Goal: Communication & Community: Answer question/provide support

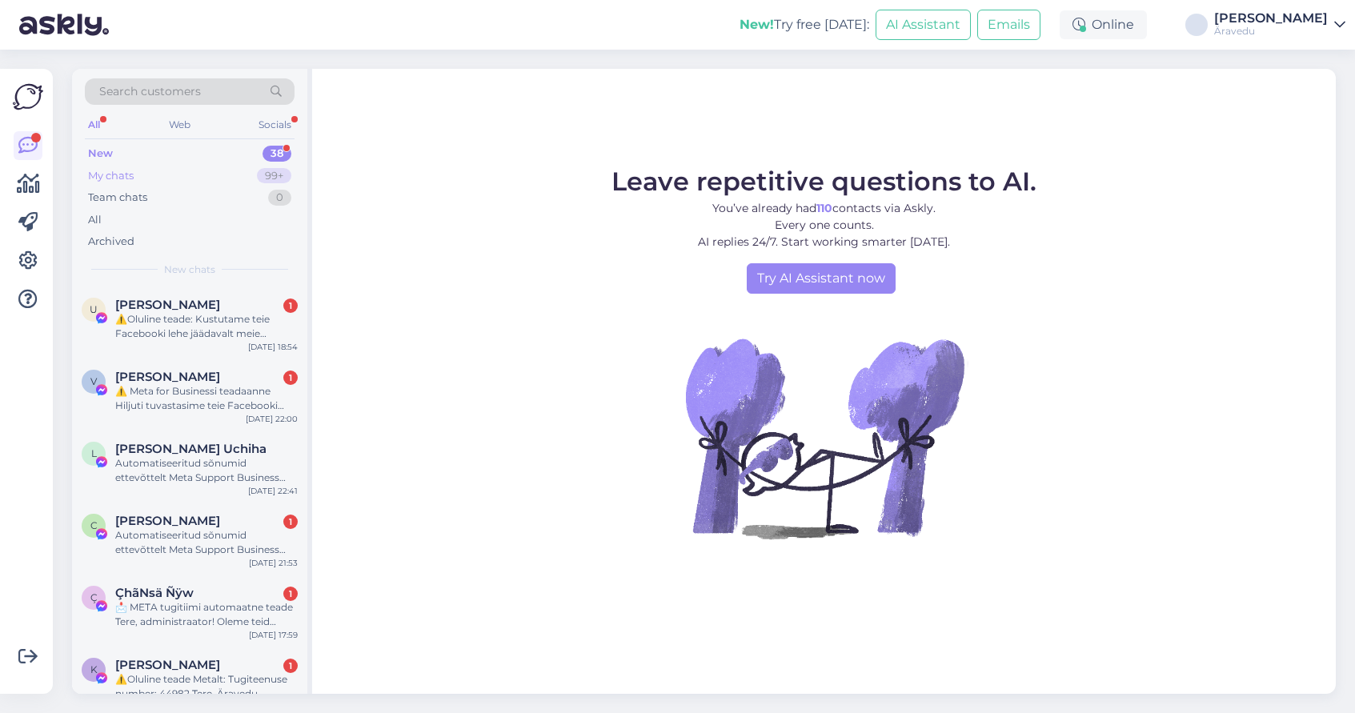
click at [158, 176] on div "My chats 99+" at bounding box center [190, 176] width 210 height 22
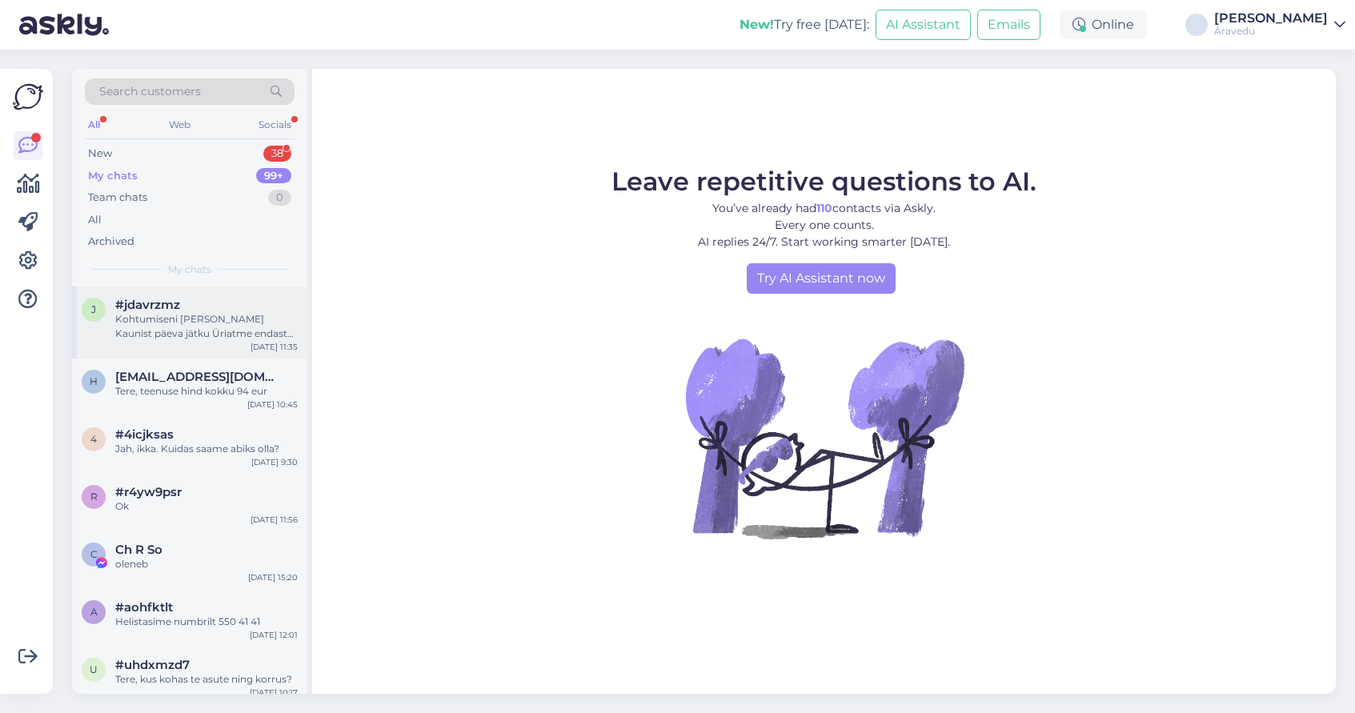
click at [224, 325] on div "Kohtumiseni [PERSON_NAME] Kaunist päeva jätku Üriatme endast parima anda" at bounding box center [206, 326] width 183 height 29
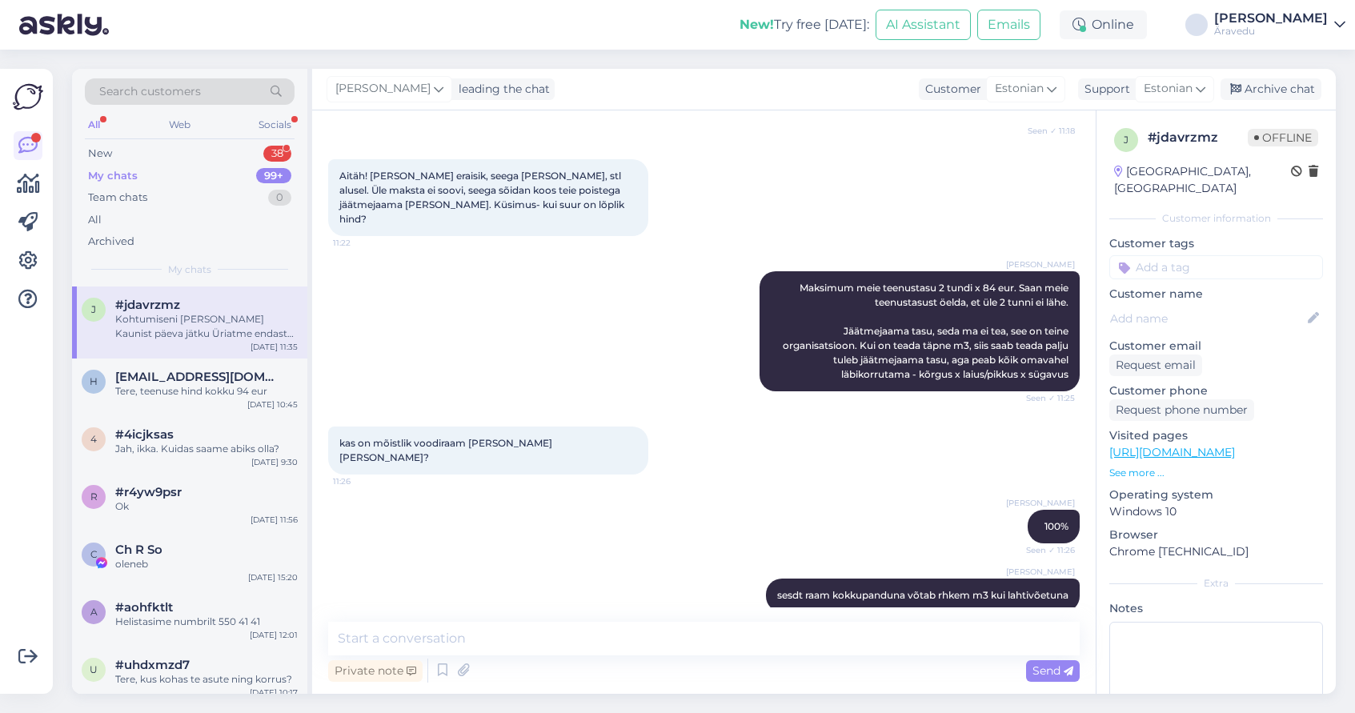
scroll to position [1072, 0]
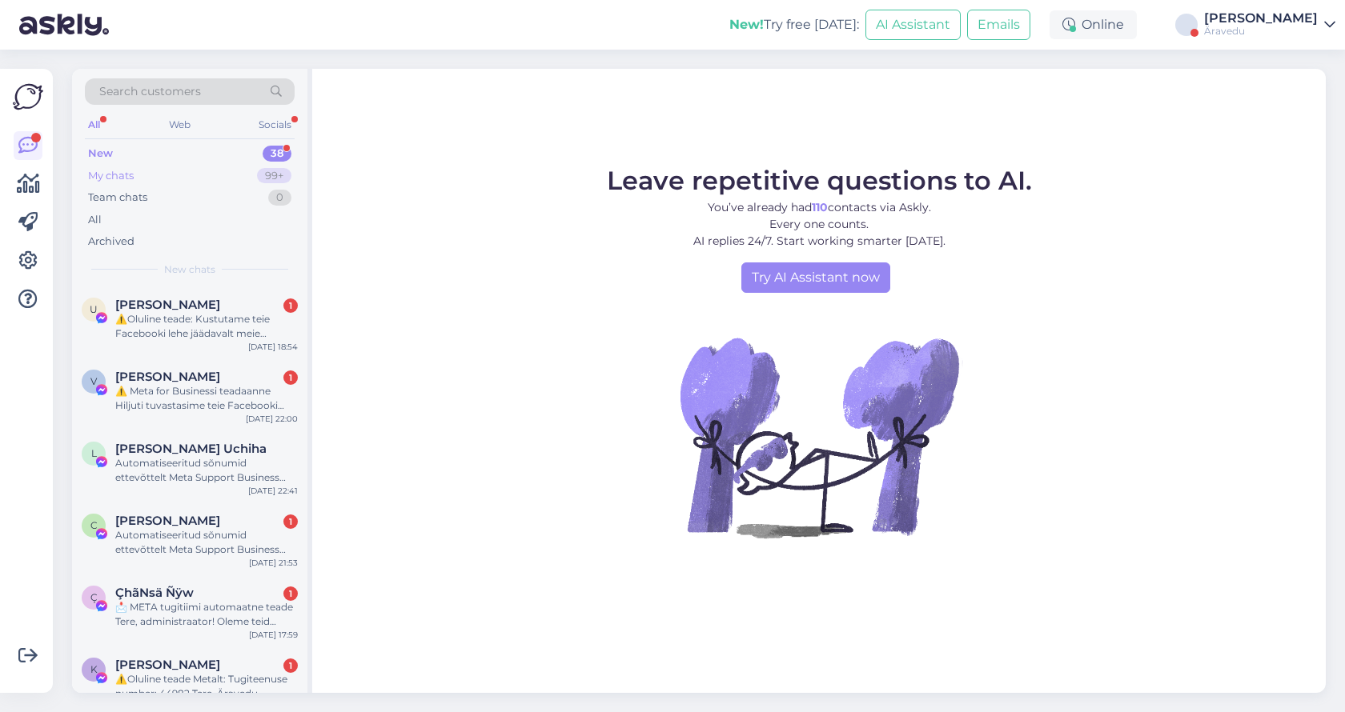
click at [198, 178] on div "My chats 99+" at bounding box center [190, 176] width 210 height 22
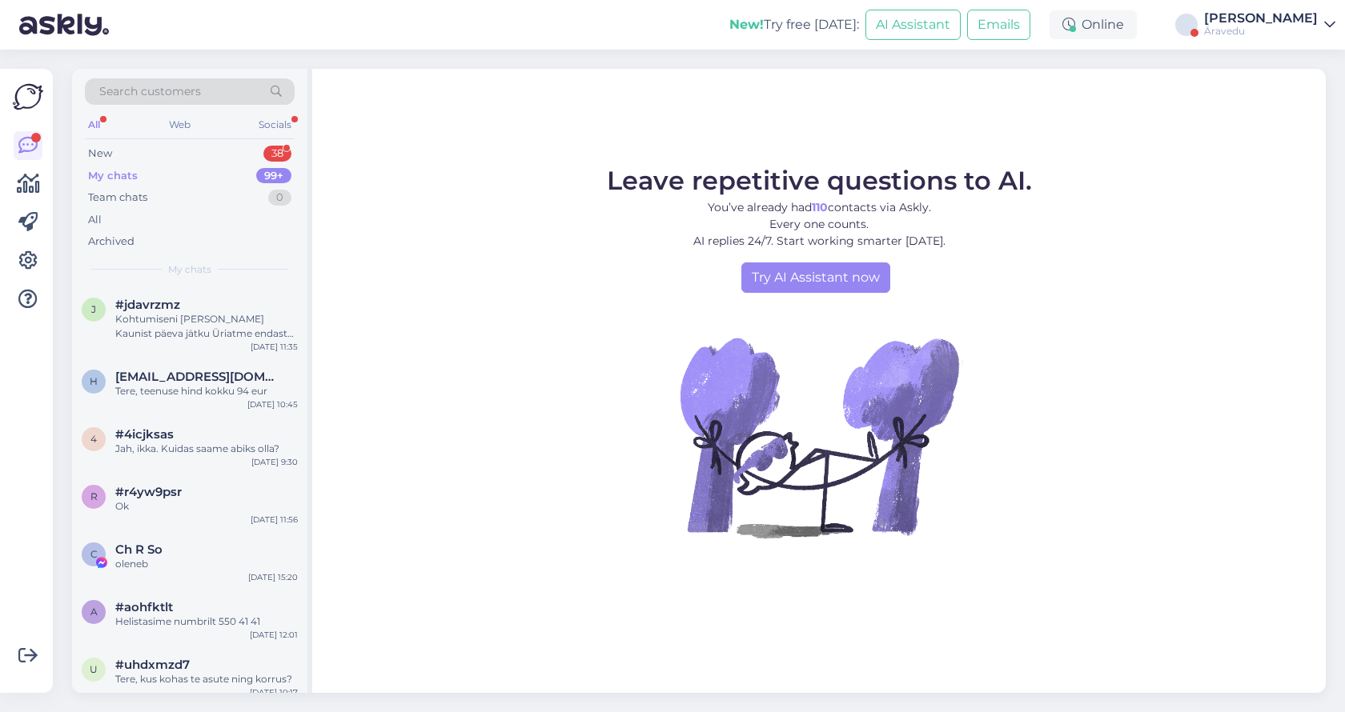
click at [1296, 18] on div "[PERSON_NAME]" at bounding box center [1261, 18] width 114 height 13
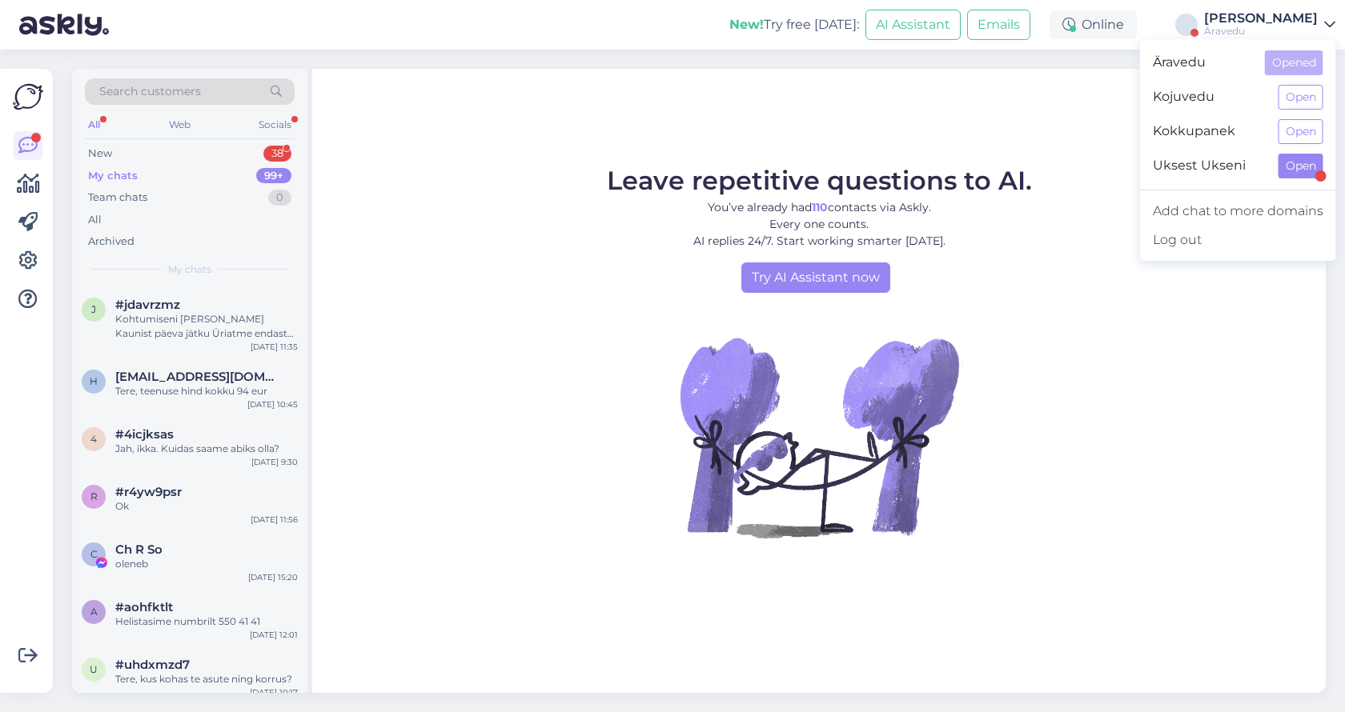
click at [1302, 174] on button "Open" at bounding box center [1300, 166] width 45 height 25
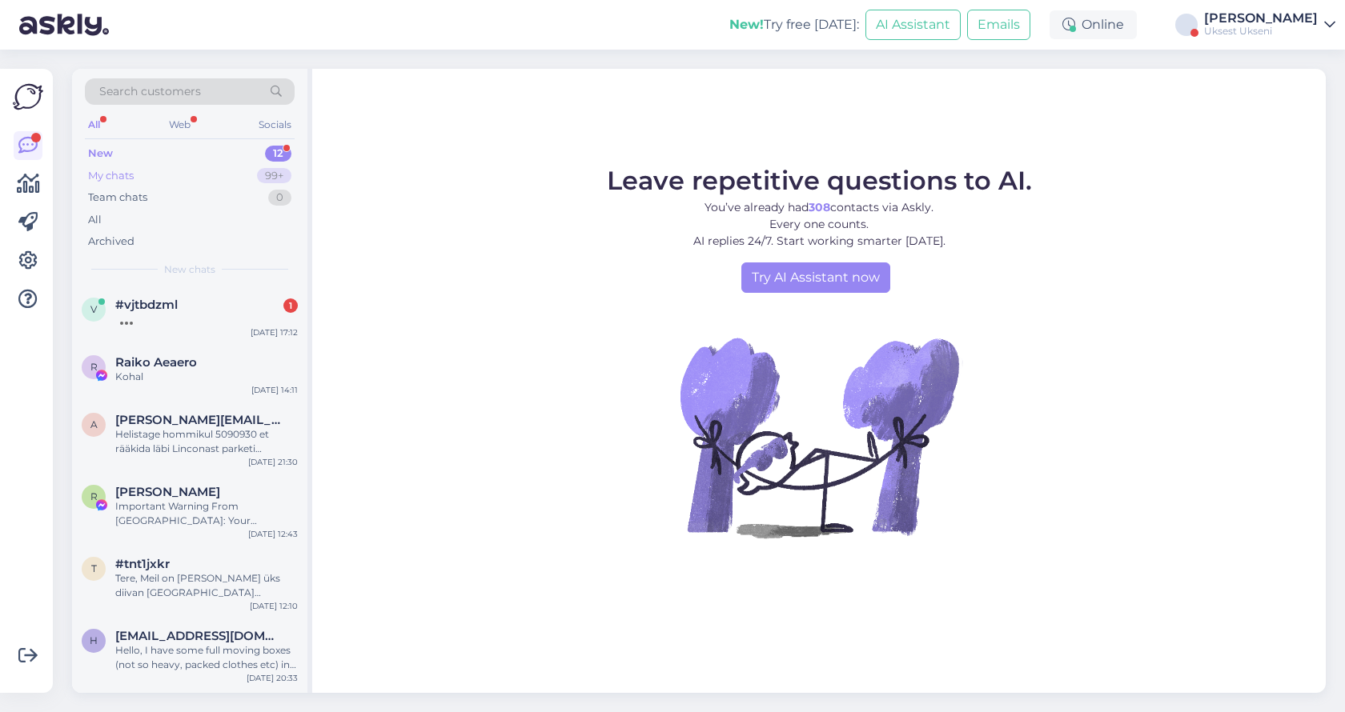
click at [134, 179] on div "My chats" at bounding box center [111, 176] width 46 height 16
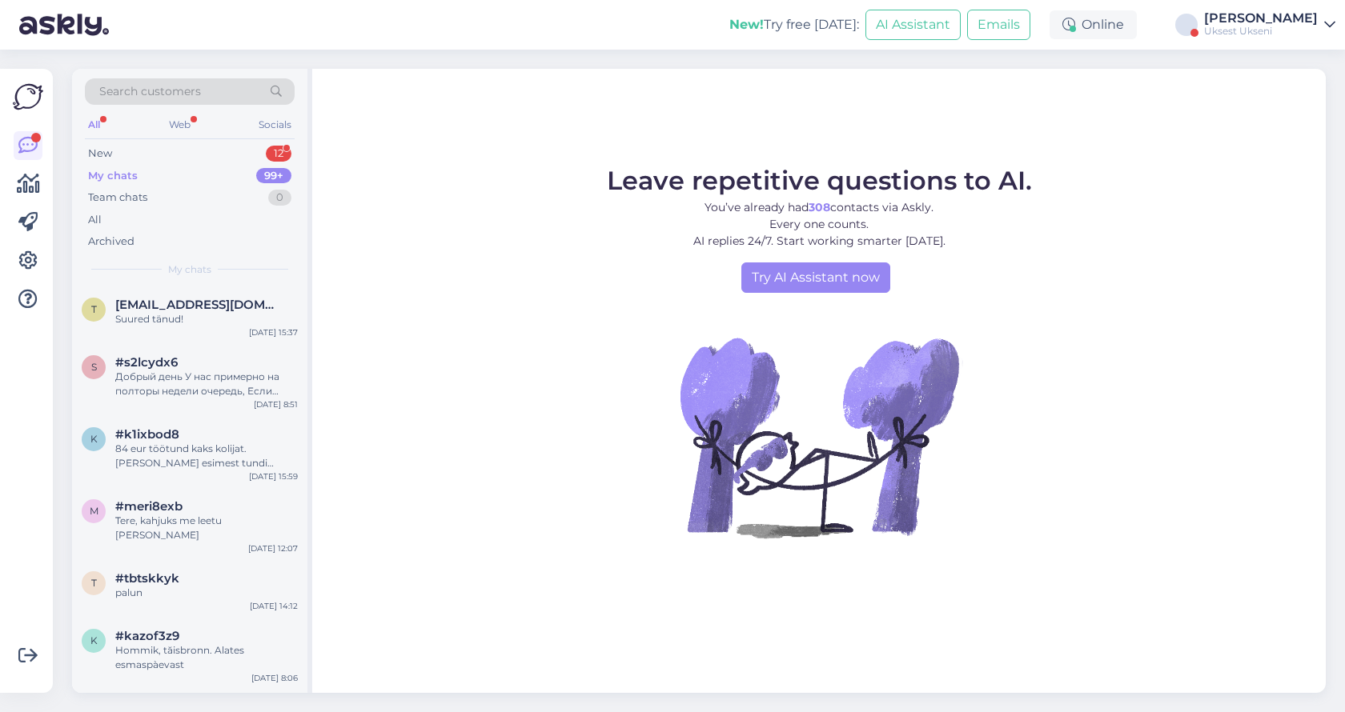
click at [107, 174] on div "My chats" at bounding box center [113, 176] width 50 height 16
click at [1291, 32] on div "Uksest Ukseni" at bounding box center [1261, 31] width 114 height 13
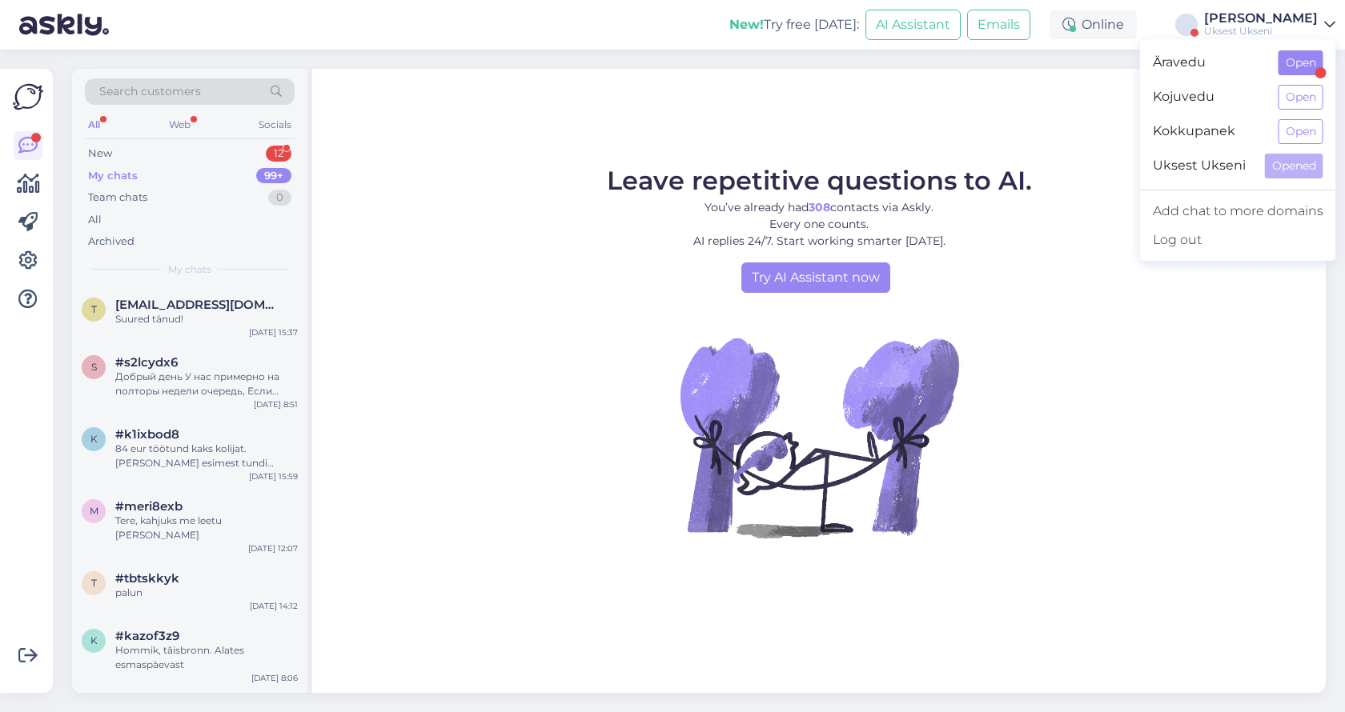
click at [1300, 70] on button "Open" at bounding box center [1300, 62] width 45 height 25
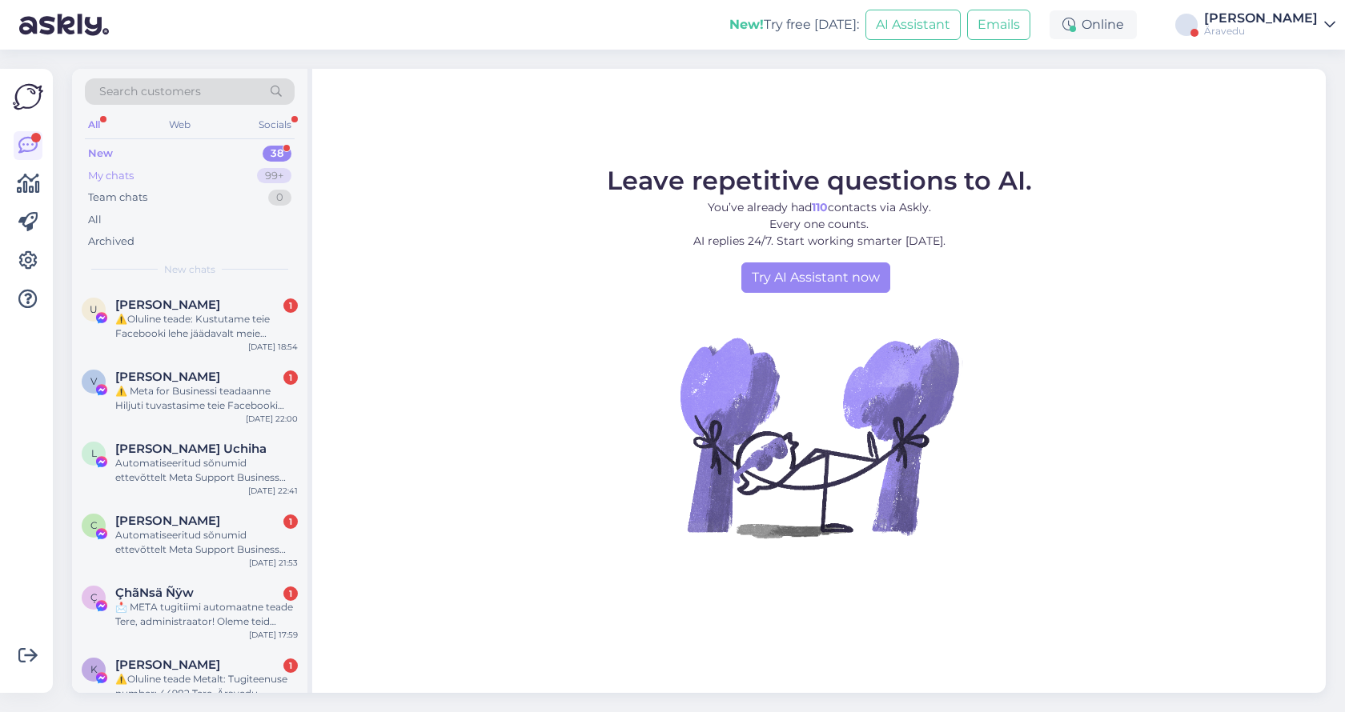
click at [135, 180] on div "My chats 99+" at bounding box center [190, 176] width 210 height 22
click at [116, 176] on div "My chats" at bounding box center [111, 176] width 46 height 16
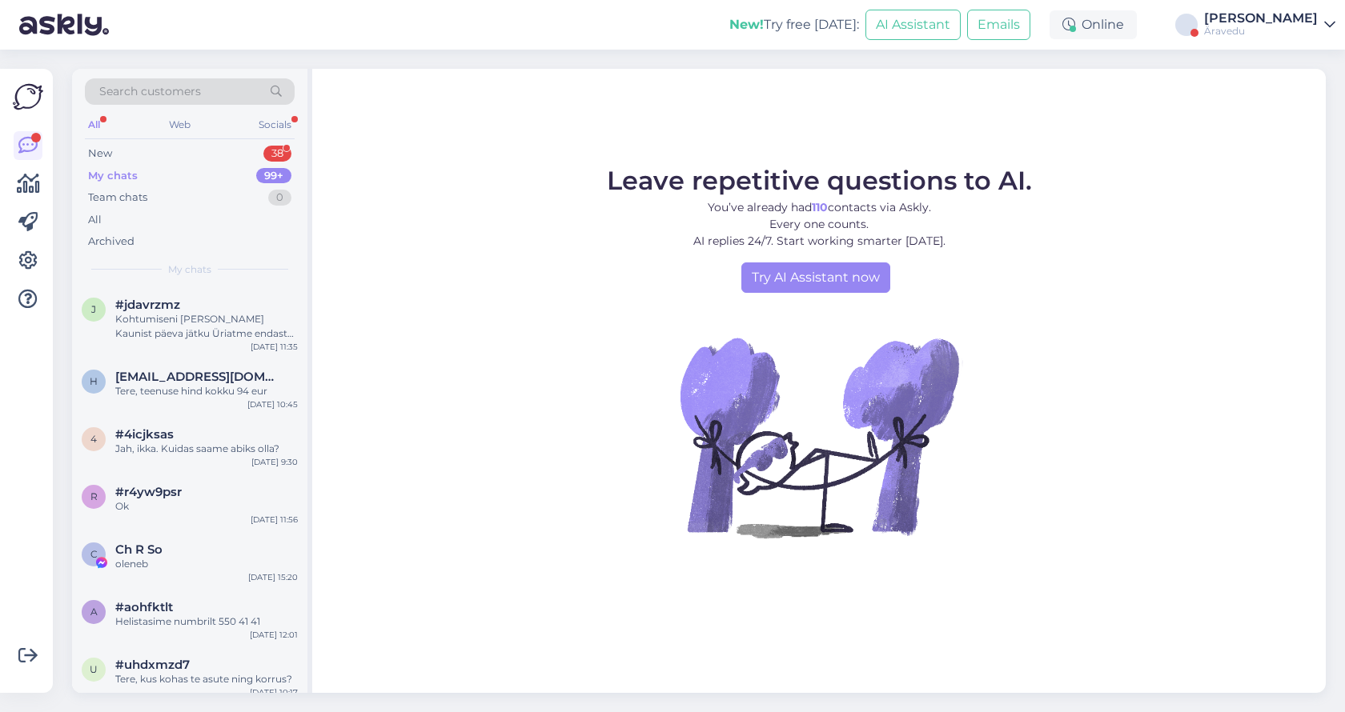
click at [1293, 27] on div "Äravedu" at bounding box center [1261, 31] width 114 height 13
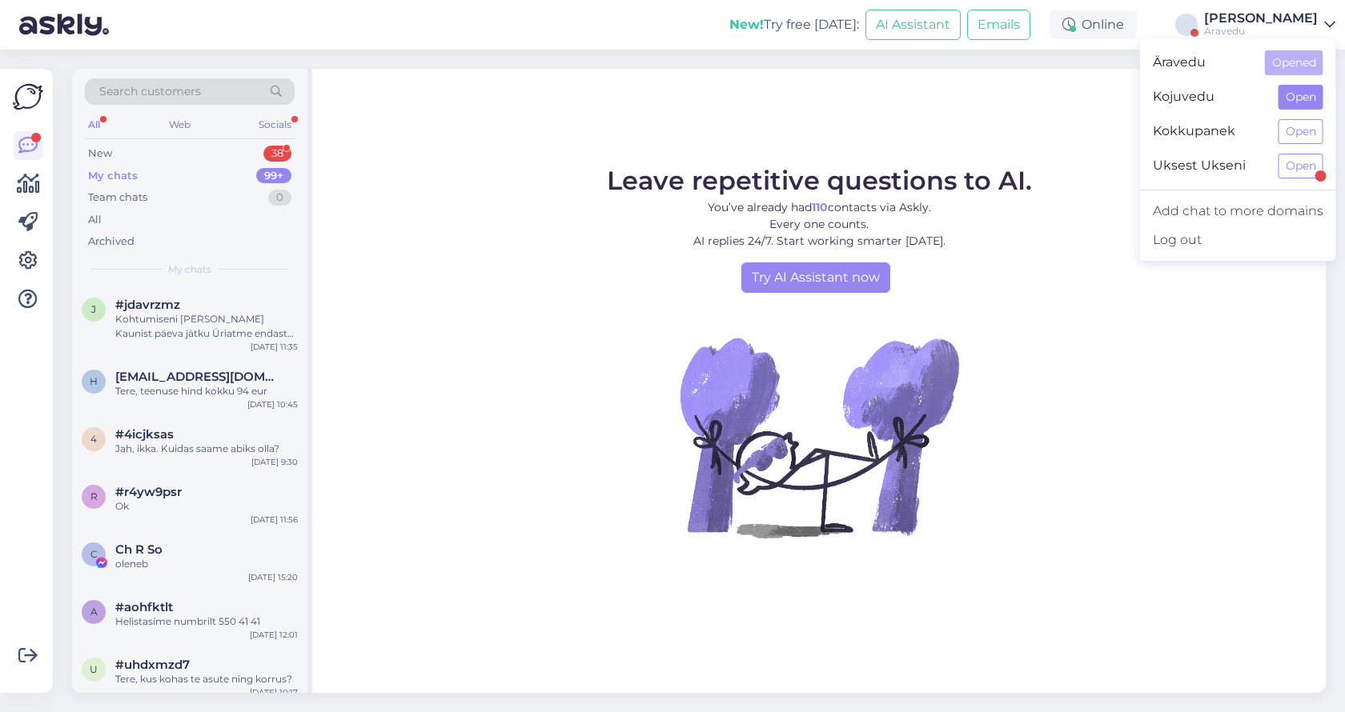
click at [1289, 94] on button "Open" at bounding box center [1300, 97] width 45 height 25
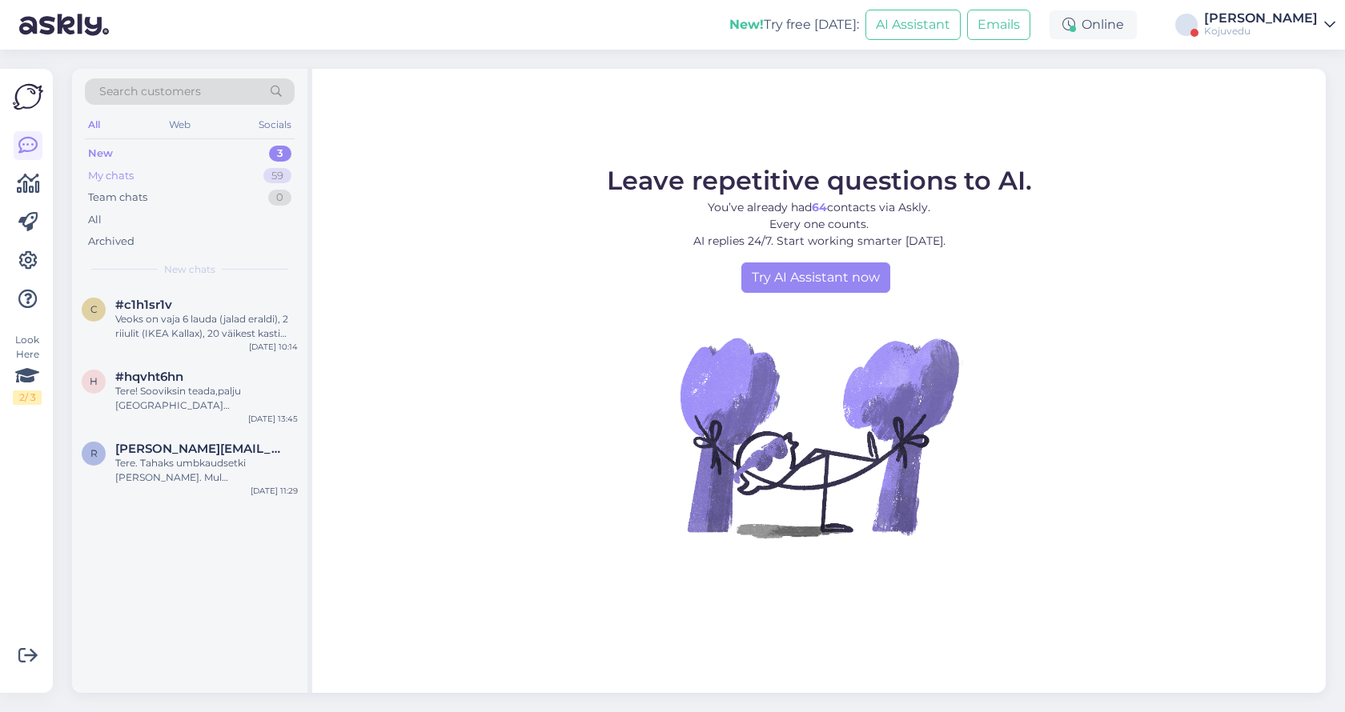
click at [120, 176] on div "My chats" at bounding box center [111, 176] width 46 height 16
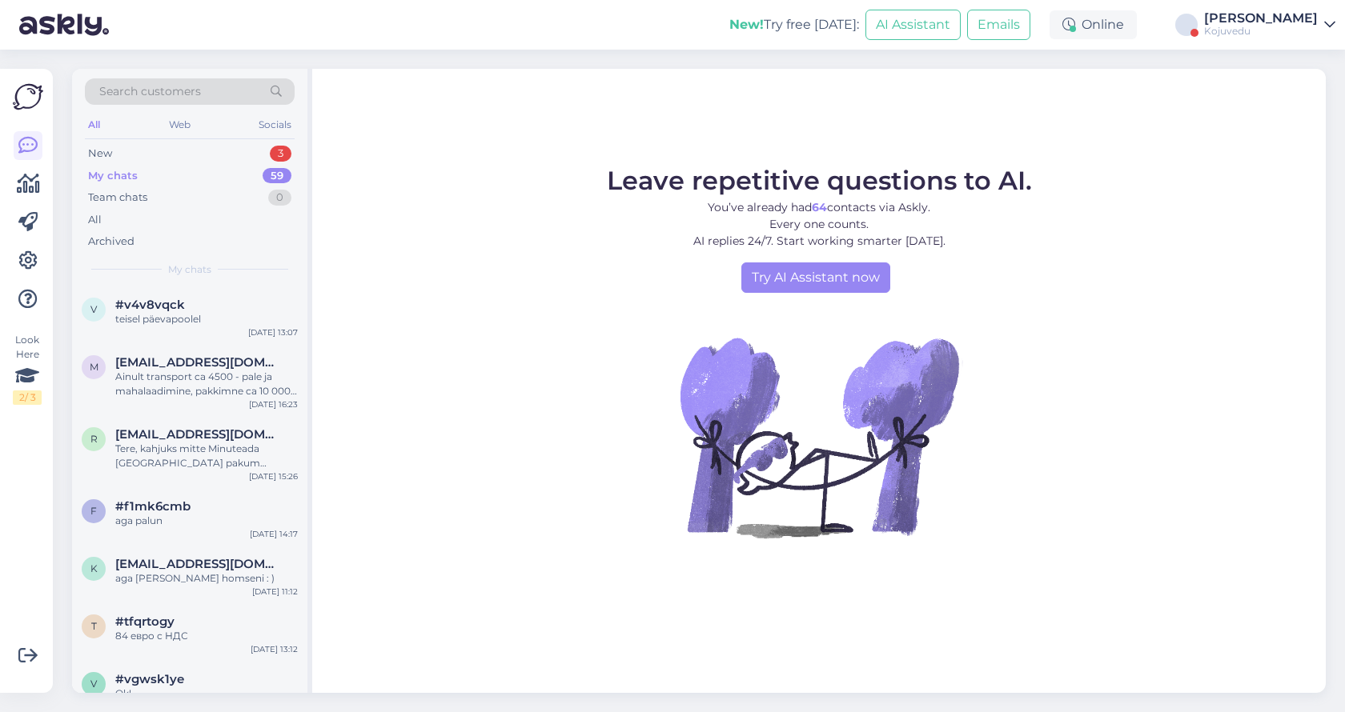
click at [1282, 15] on div "[PERSON_NAME]" at bounding box center [1261, 18] width 114 height 13
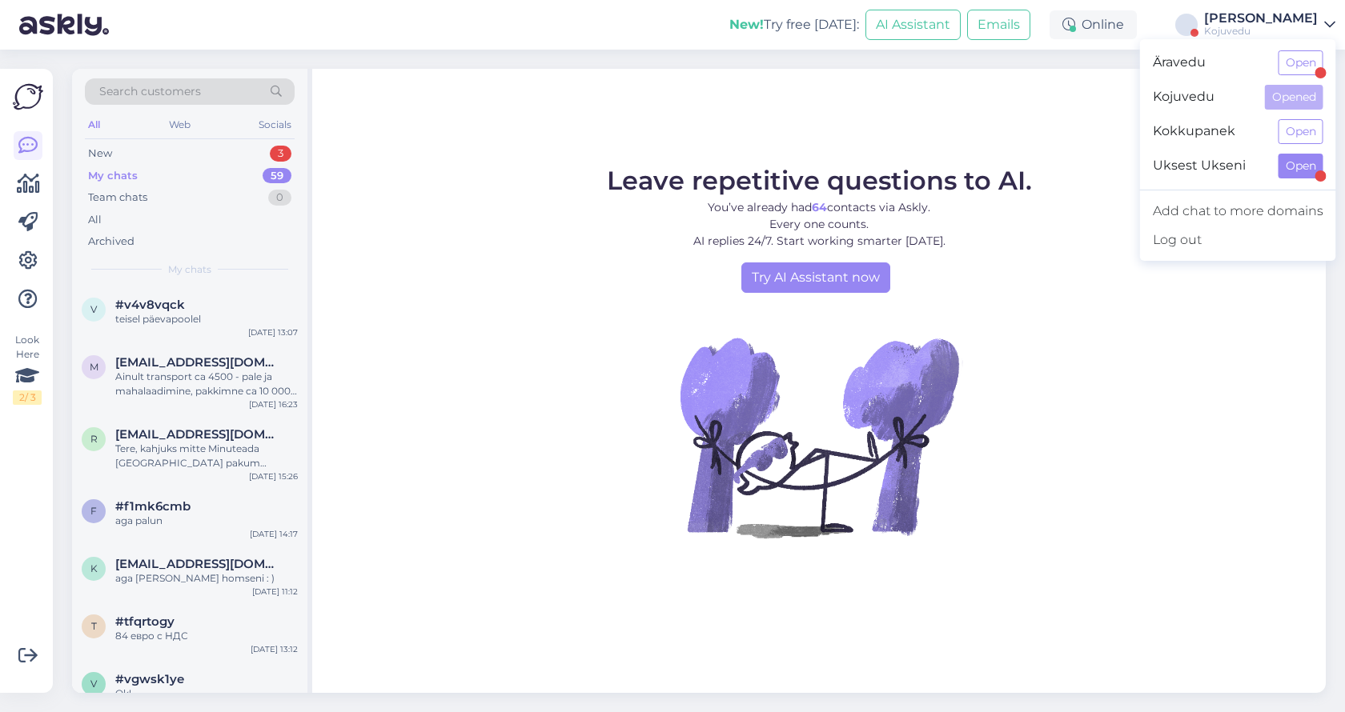
click at [1288, 163] on button "Open" at bounding box center [1300, 166] width 45 height 25
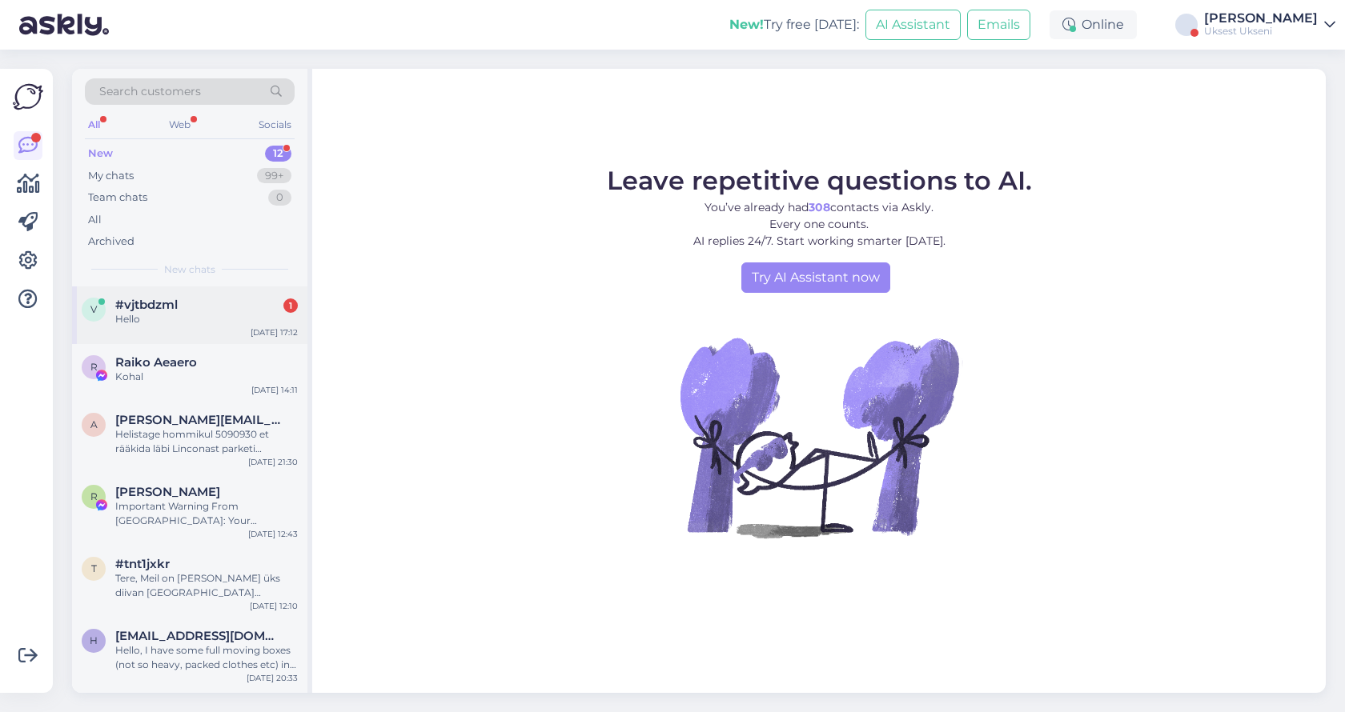
click at [152, 312] on div "Hello" at bounding box center [206, 319] width 183 height 14
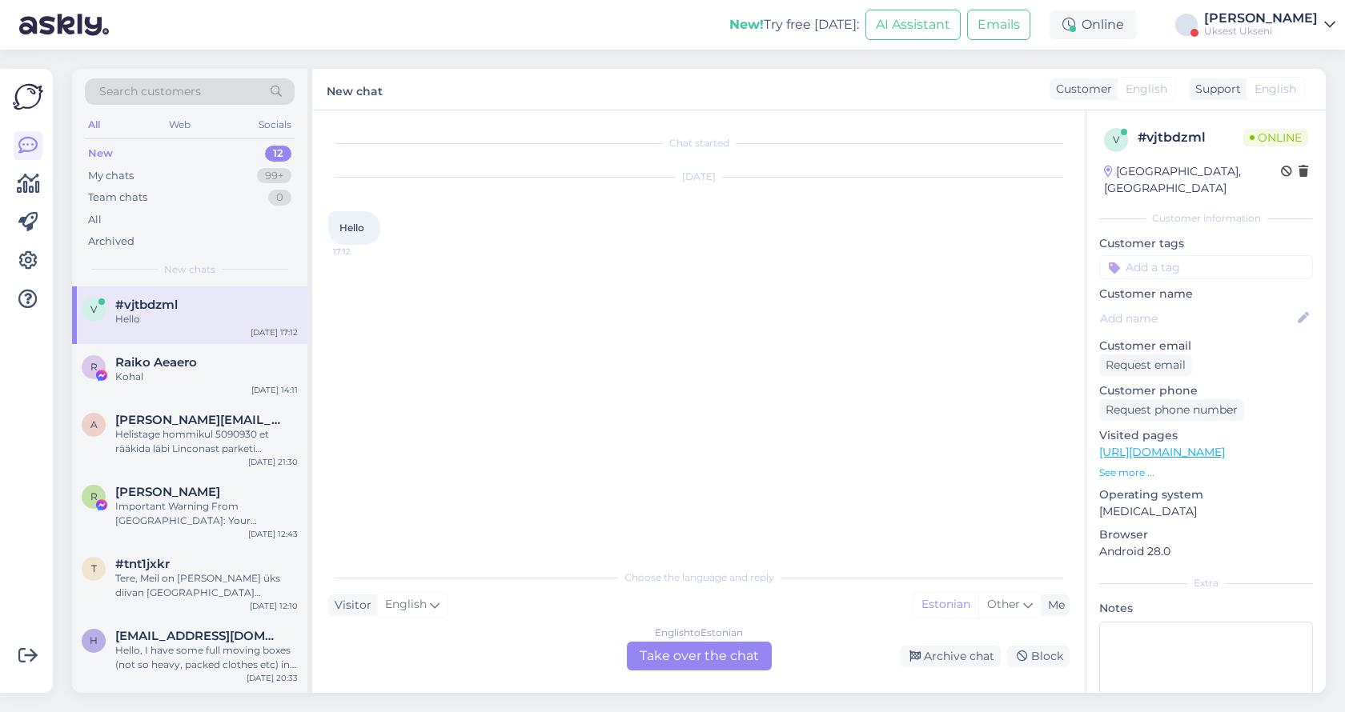
click at [677, 656] on div "English to Estonian Take over the chat" at bounding box center [699, 656] width 145 height 29
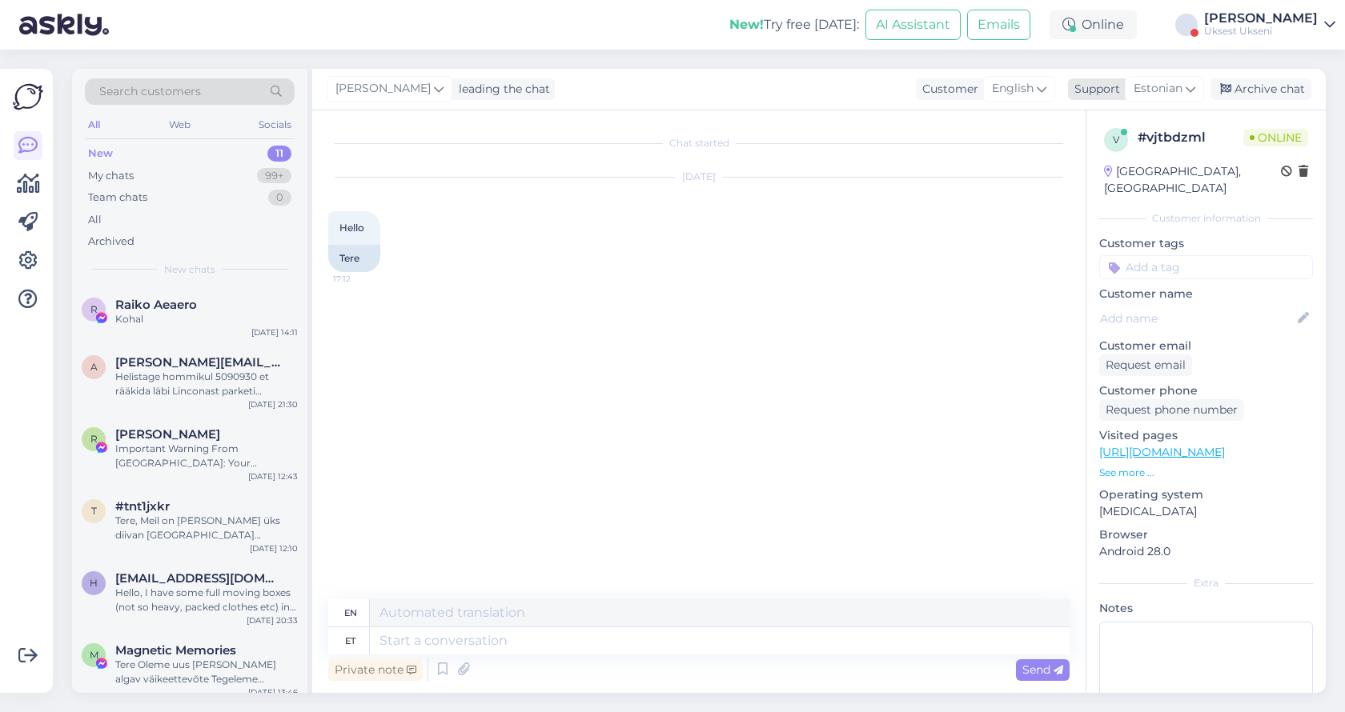
click at [1194, 85] on icon at bounding box center [1191, 89] width 10 height 18
type input "engli"
click at [1128, 160] on link "English" at bounding box center [1136, 160] width 176 height 26
click at [466, 633] on textarea at bounding box center [698, 638] width 741 height 34
type textarea "Hei"
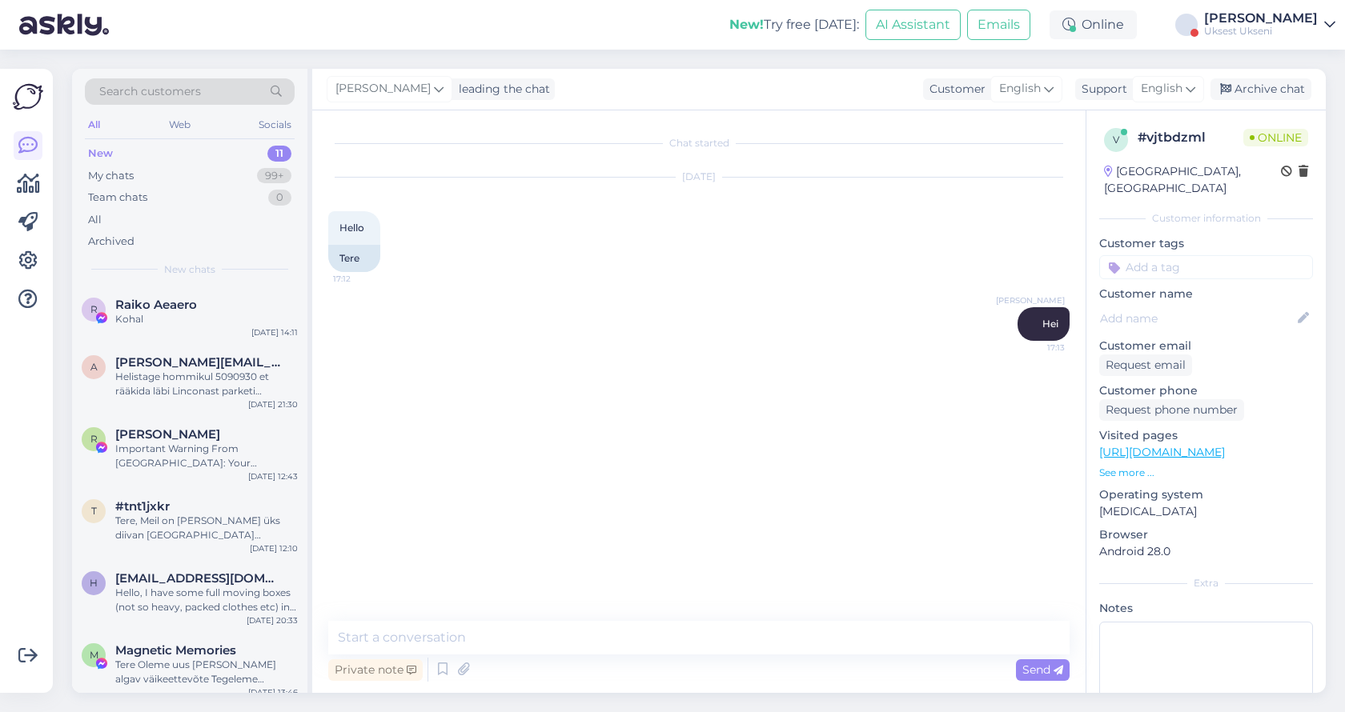
click at [1225, 445] on link "[URL][DOMAIN_NAME]" at bounding box center [1162, 452] width 126 height 14
click at [522, 642] on textarea at bounding box center [698, 638] width 741 height 34
click at [484, 640] on textarea at bounding box center [698, 638] width 741 height 34
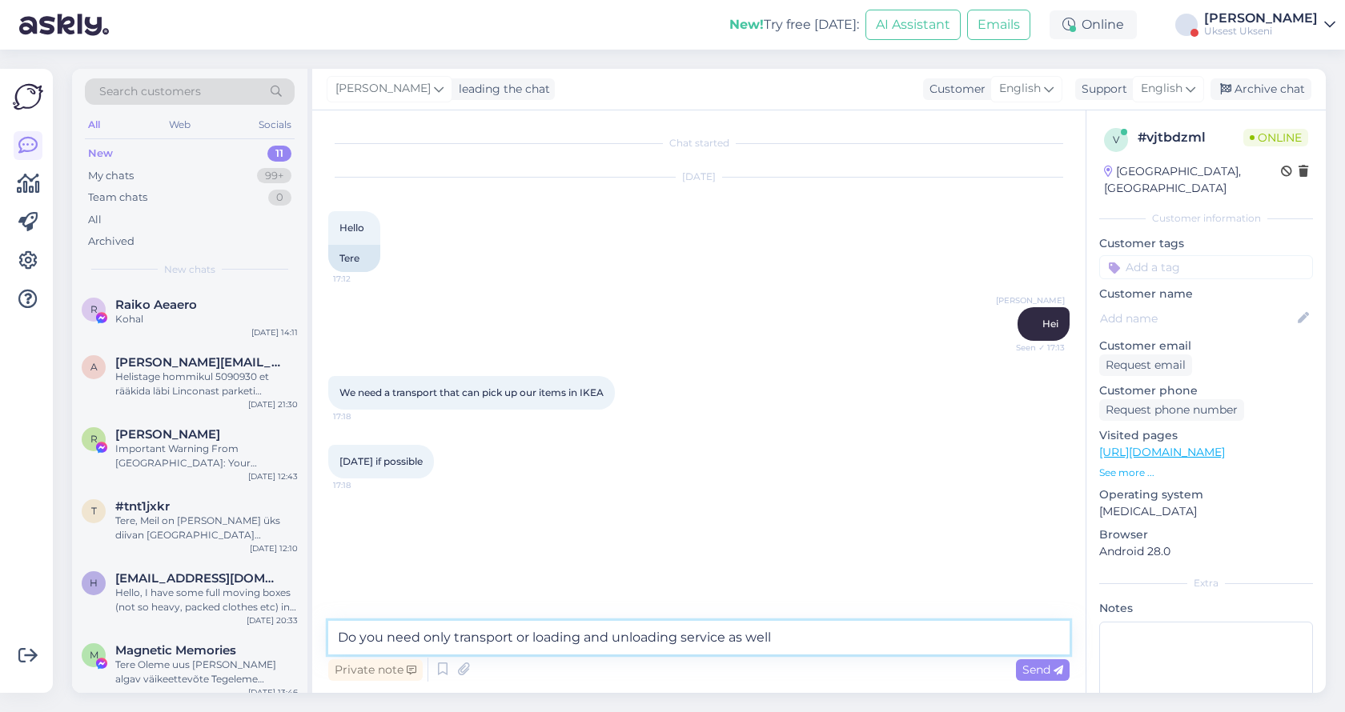
type textarea "Do you need only transport or loading and unloading service as well?"
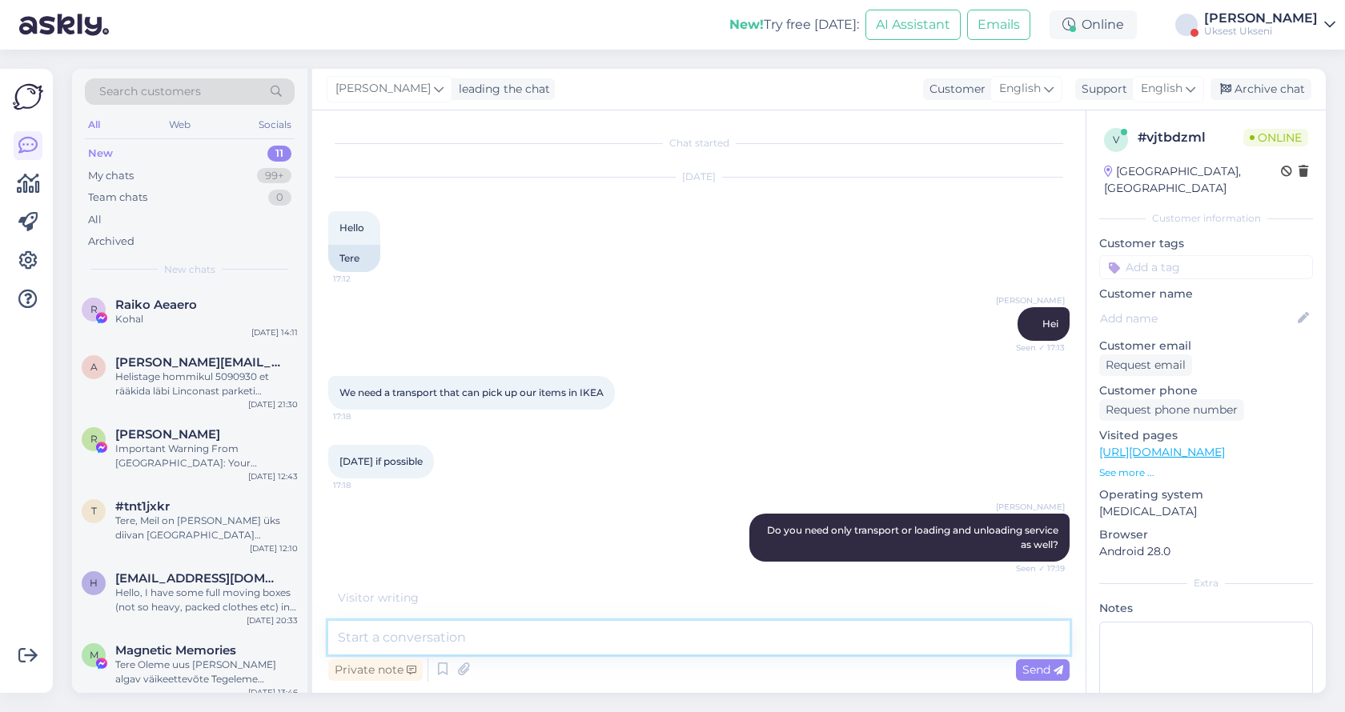
click at [463, 638] on textarea at bounding box center [698, 638] width 741 height 34
type textarea "T"
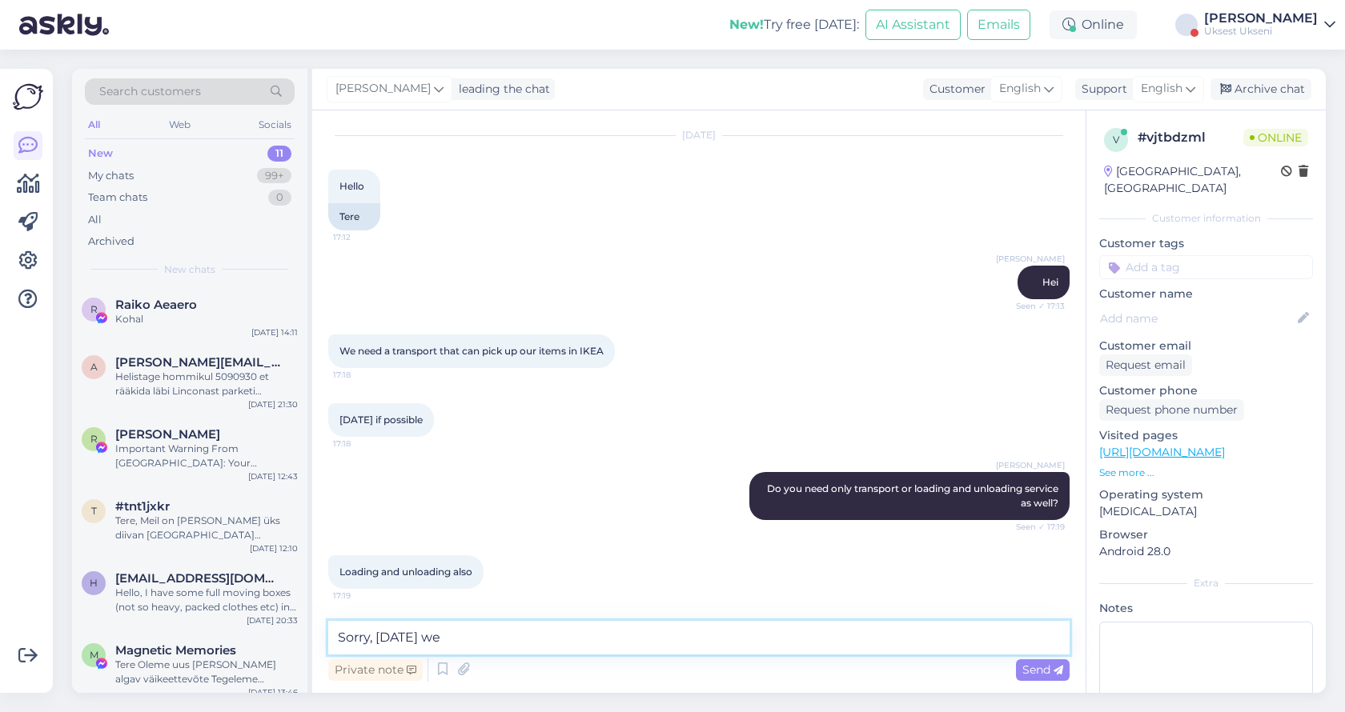
scroll to position [110, 0]
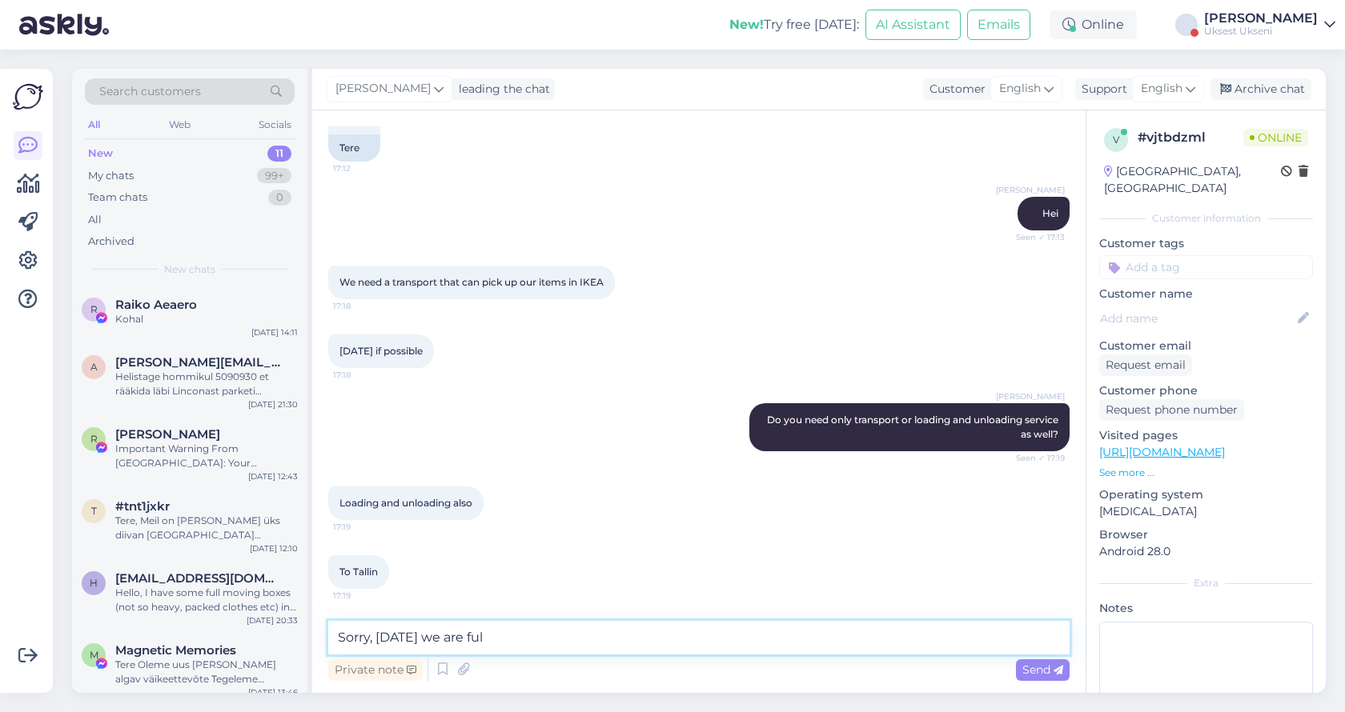
type textarea "Sorry, [DATE] we are full"
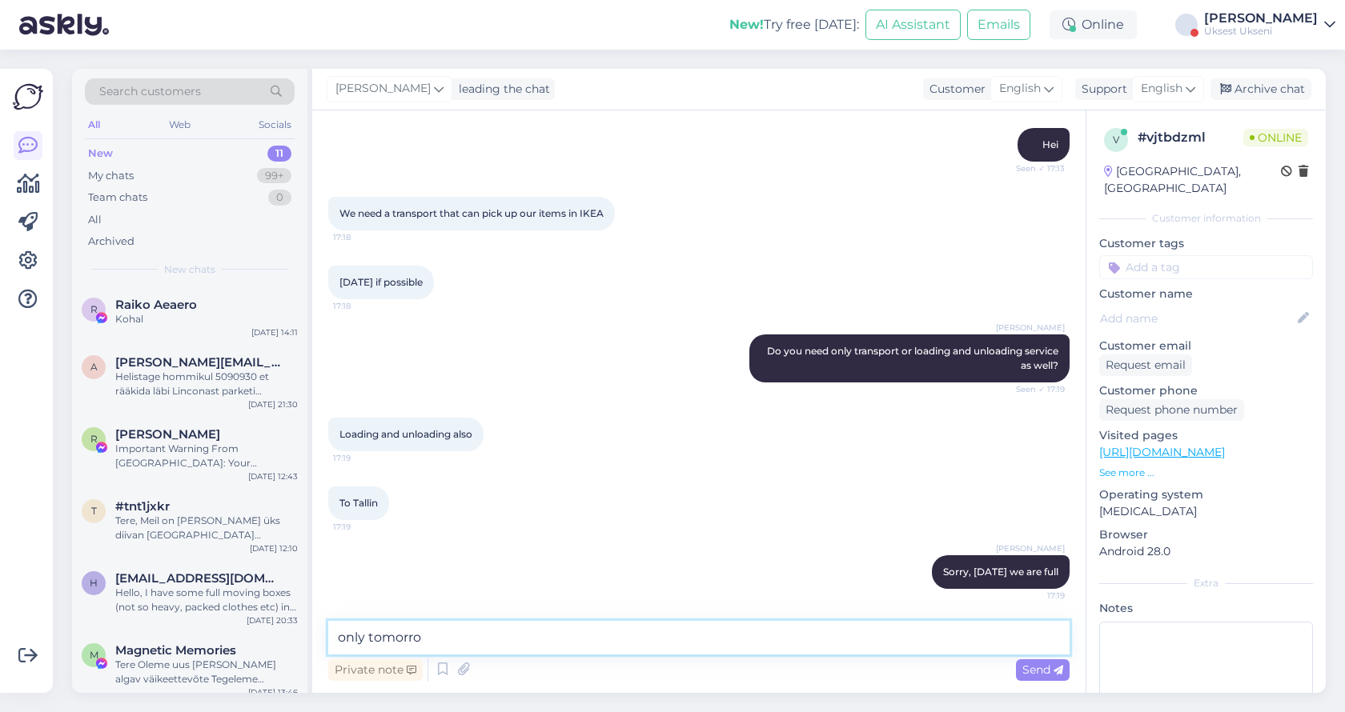
type textarea "only [DATE]"
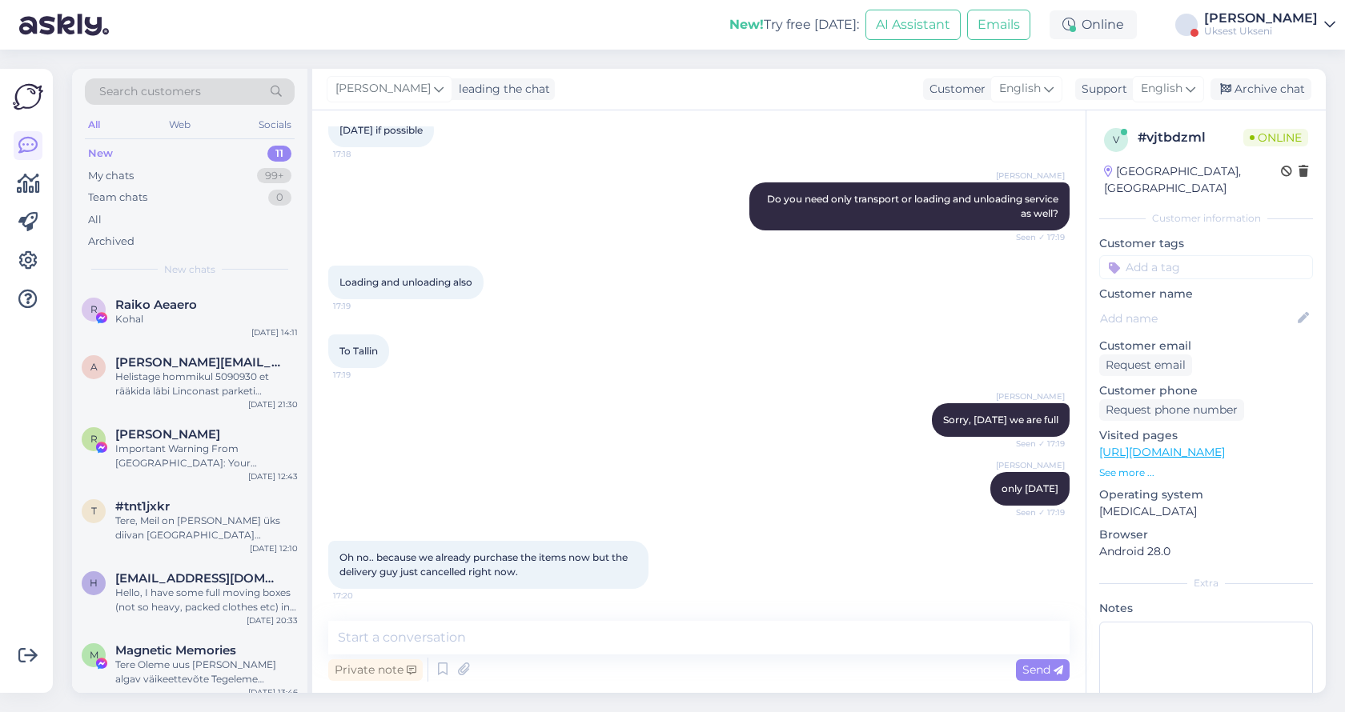
scroll to position [331, 0]
click at [499, 643] on textarea at bounding box center [698, 638] width 741 height 34
click at [474, 636] on textarea "Sorry, we are fullybooked [DATE] until evevning" at bounding box center [698, 638] width 741 height 34
click at [706, 642] on textarea "Sorry, we are fullybooked [DATE] until evevning" at bounding box center [698, 638] width 741 height 34
type textarea "Sorry, we are fullybooked [DATE] until evening"
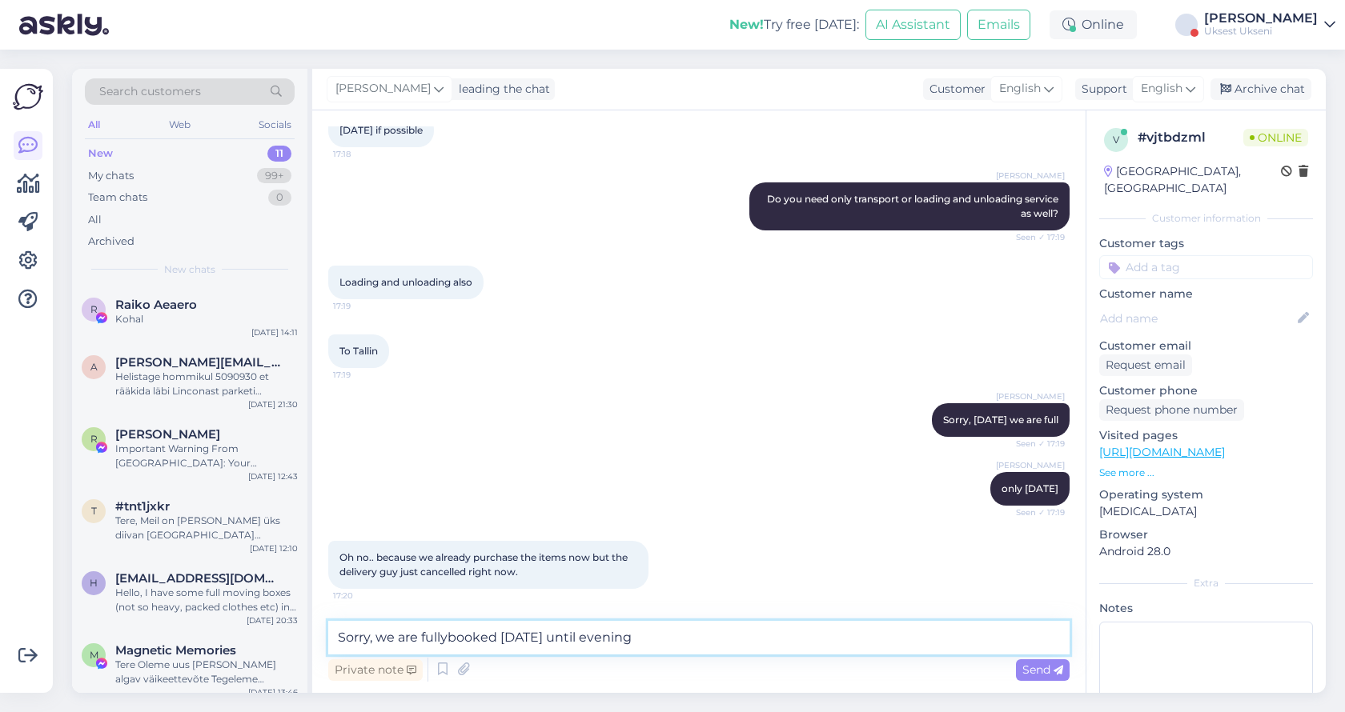
click at [461, 643] on textarea "Sorry, we are fullybooked [DATE] until evening" at bounding box center [698, 638] width 741 height 34
click at [714, 625] on textarea "Sorry, we are fullybooked [DATE] until evening" at bounding box center [698, 638] width 741 height 34
click at [704, 636] on textarea "Sorry, we are fullybooked [DATE] until evening" at bounding box center [698, 638] width 741 height 34
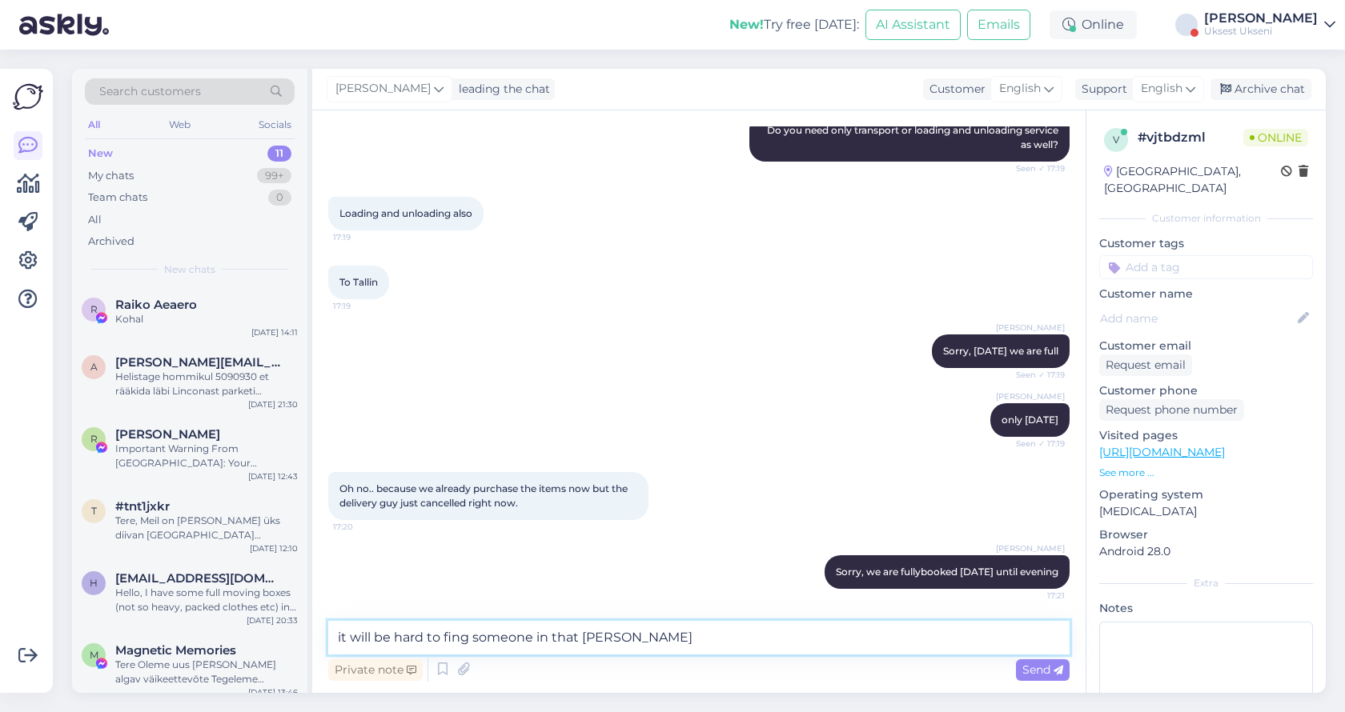
type textarea "it will be hard to fing someone in that time"
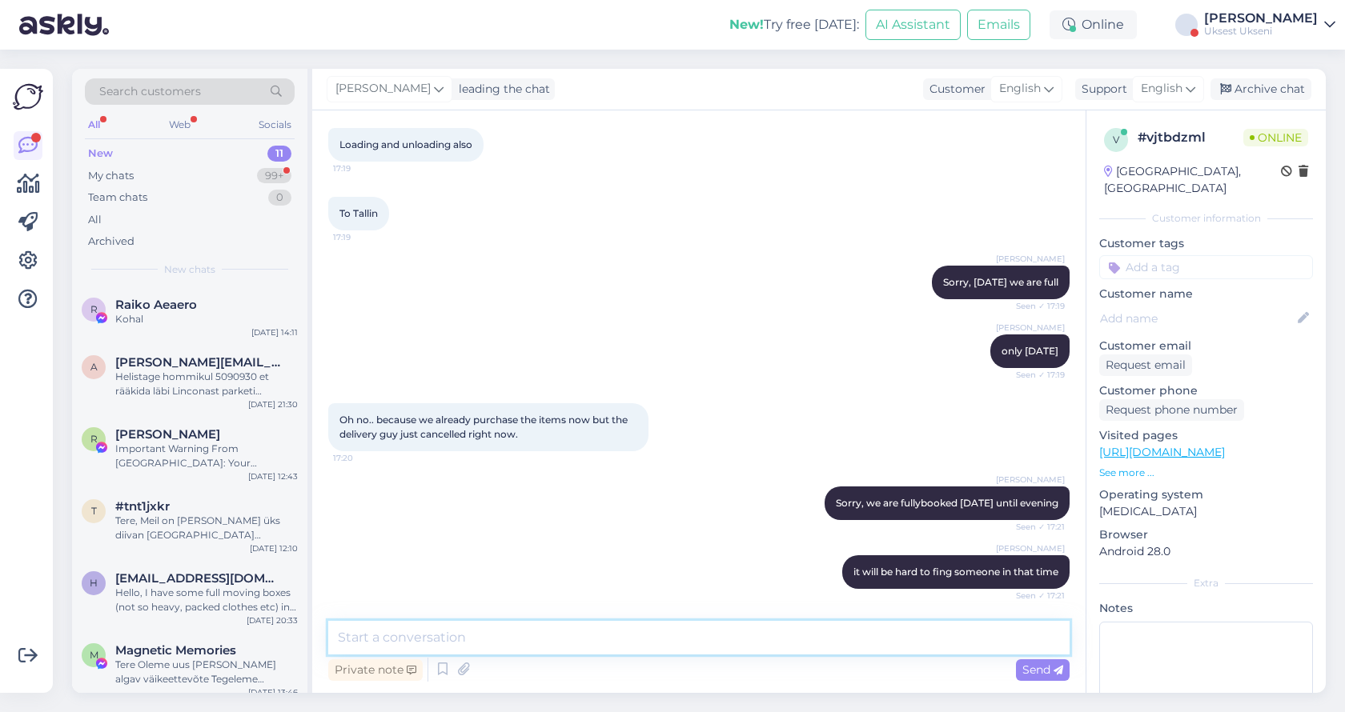
scroll to position [538, 0]
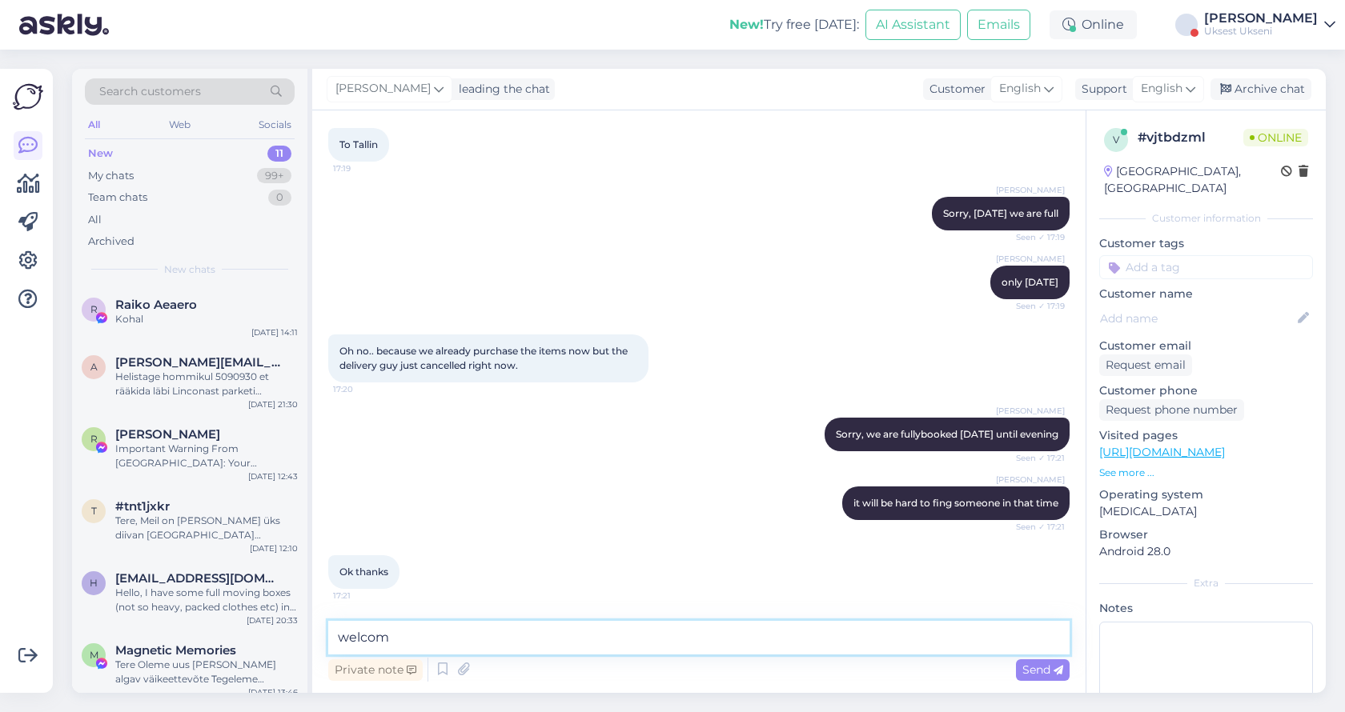
type textarea "welcome"
